Goal: Check status

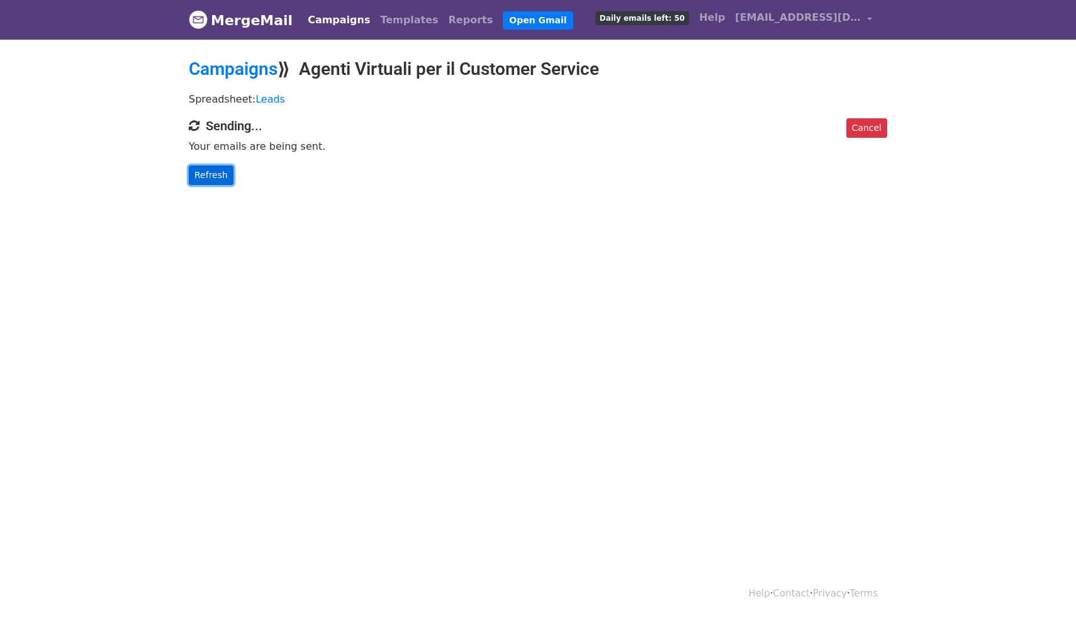
click at [209, 170] on link "Refresh" at bounding box center [211, 175] width 45 height 20
